Goal: Task Accomplishment & Management: Use online tool/utility

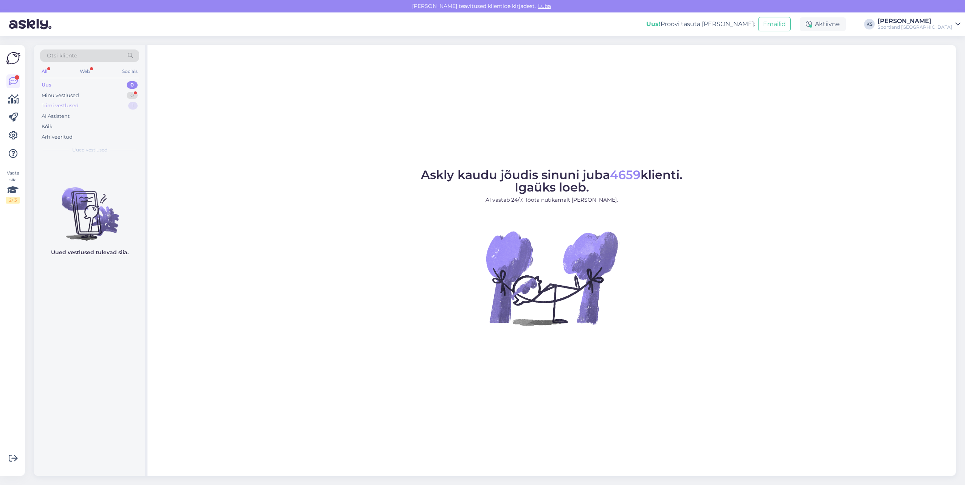
click at [133, 106] on div "1" at bounding box center [132, 106] width 9 height 8
click at [98, 179] on span "Toodete vahetamine (e-pood)" at bounding box center [73, 181] width 60 height 5
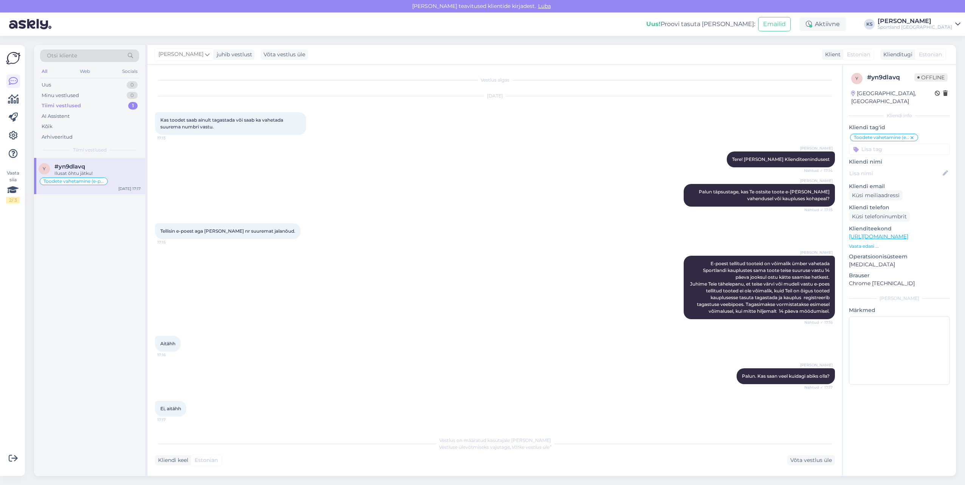
scroll to position [32, 0]
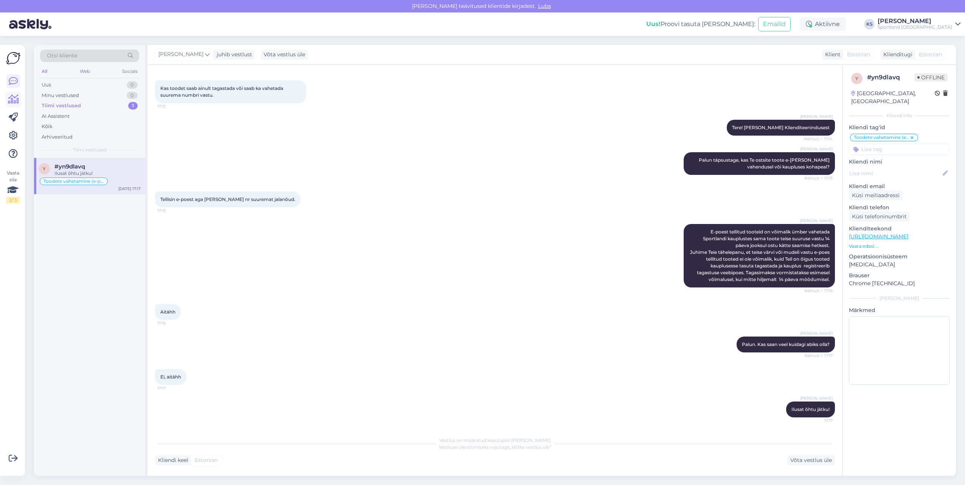
click at [17, 96] on icon at bounding box center [13, 99] width 11 height 9
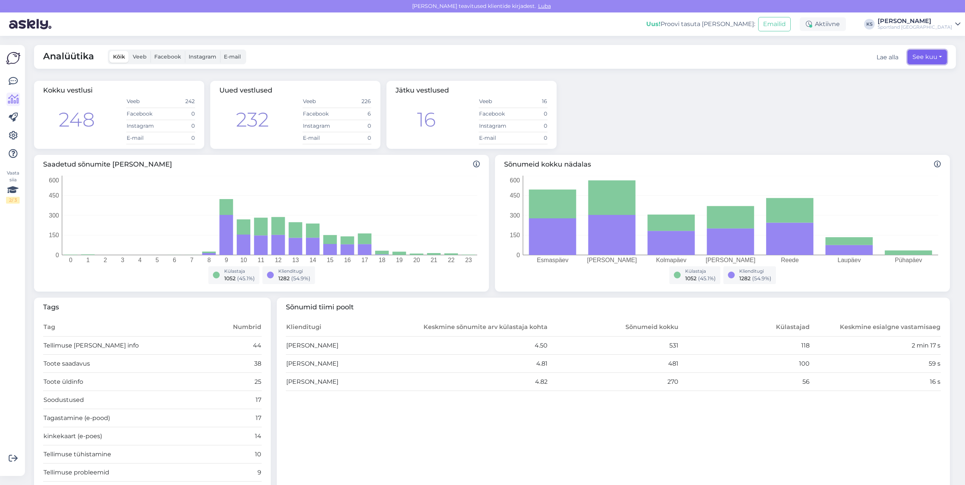
click at [916, 55] on button "See kuu" at bounding box center [926, 57] width 39 height 14
select select "7"
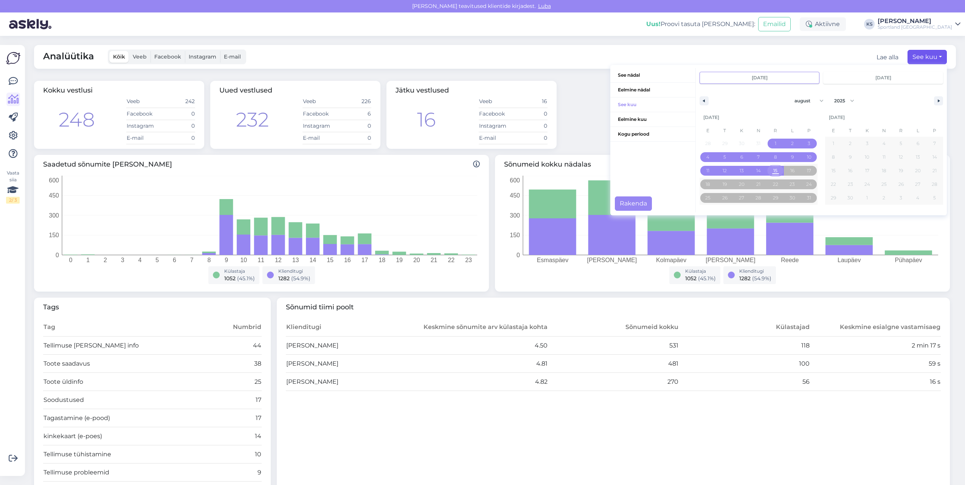
click at [773, 169] on span "15" at bounding box center [775, 171] width 17 height 10
type input "[DATE]"
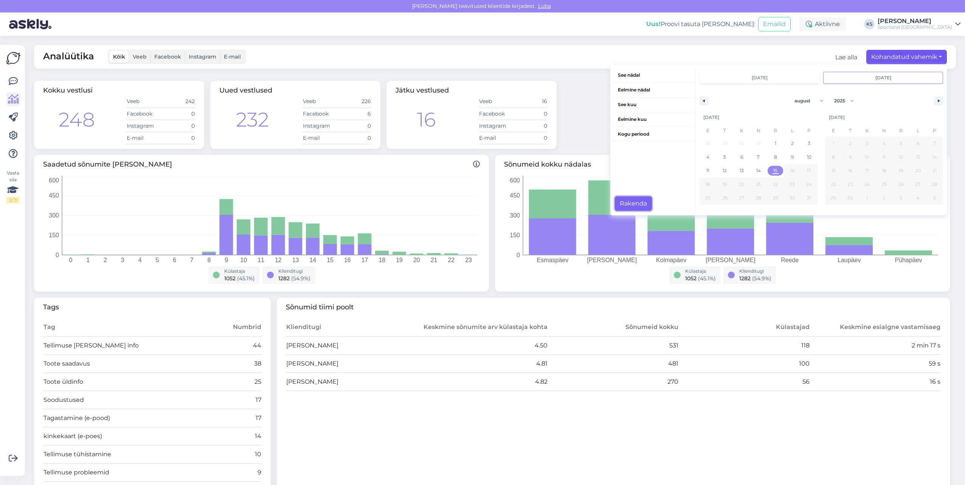
click at [640, 200] on button "Rakenda" at bounding box center [633, 204] width 37 height 14
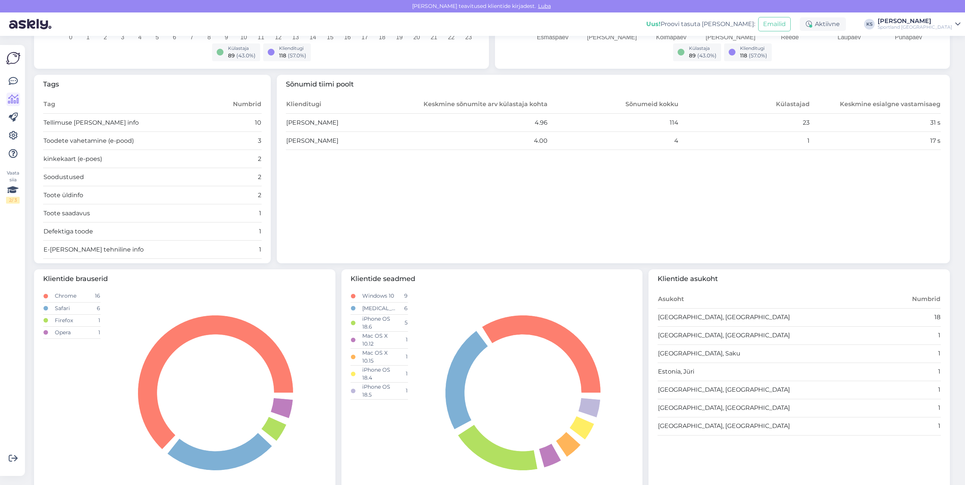
scroll to position [227, 0]
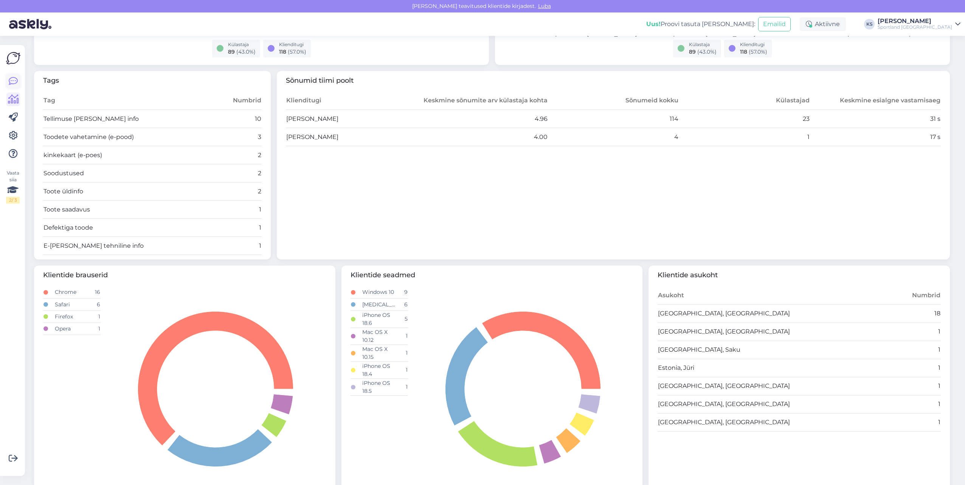
click at [11, 81] on icon at bounding box center [13, 81] width 9 height 9
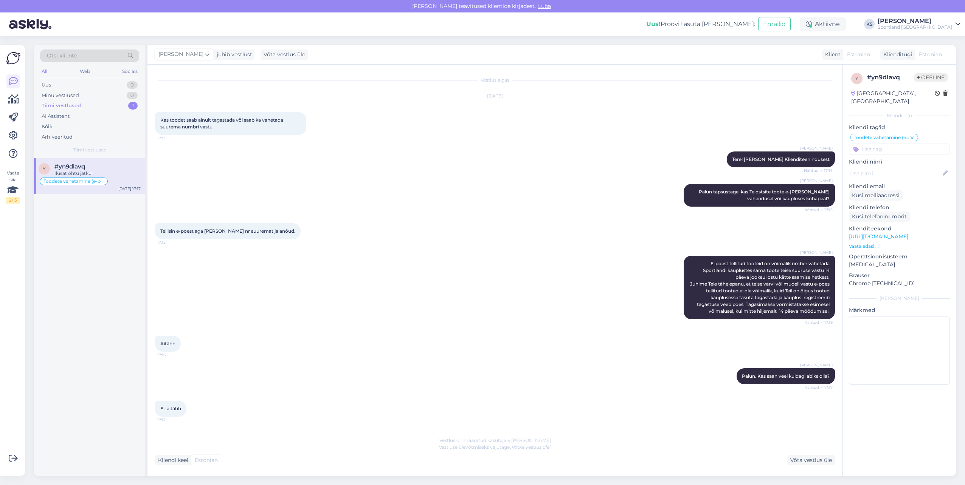
scroll to position [32, 0]
